Goal: Information Seeking & Learning: Learn about a topic

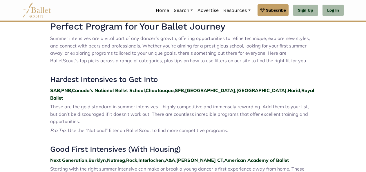
scroll to position [183, 0]
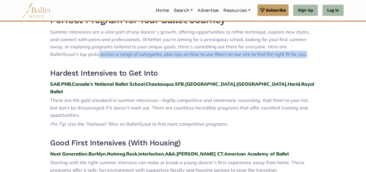
drag, startPoint x: 356, startPoint y: 49, endPoint x: 354, endPoint y: 55, distance: 5.9
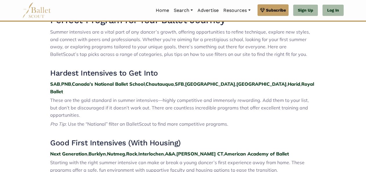
click at [282, 138] on h3 "Good First Intensives (With Housing)" at bounding box center [183, 143] width 266 height 10
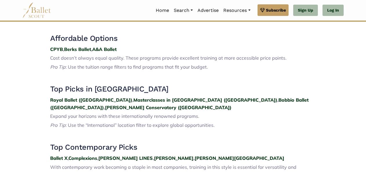
scroll to position [719, 0]
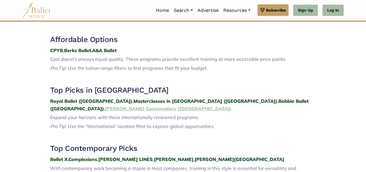
click at [231, 106] on strong "[PERSON_NAME] Conservatory ([GEOGRAPHIC_DATA])" at bounding box center [168, 109] width 126 height 6
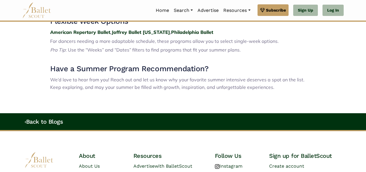
scroll to position [906, 0]
